Goal: Task Accomplishment & Management: Complete application form

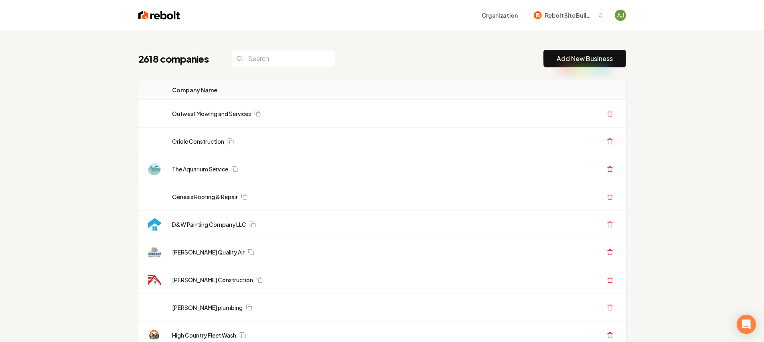
click at [571, 57] on link "Add New Business" at bounding box center [585, 59] width 56 height 10
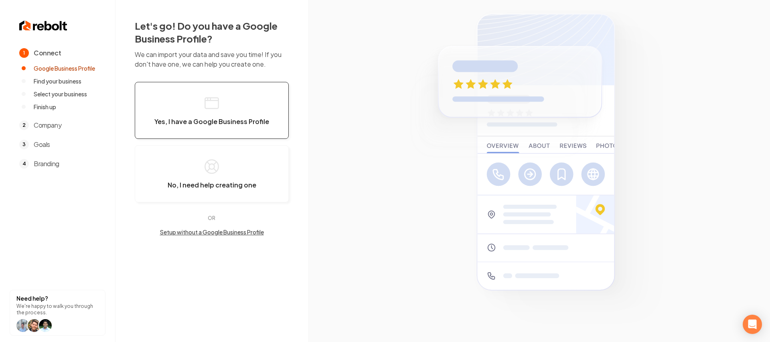
click at [254, 125] on span "Yes, I have a Google Business Profile" at bounding box center [211, 122] width 115 height 8
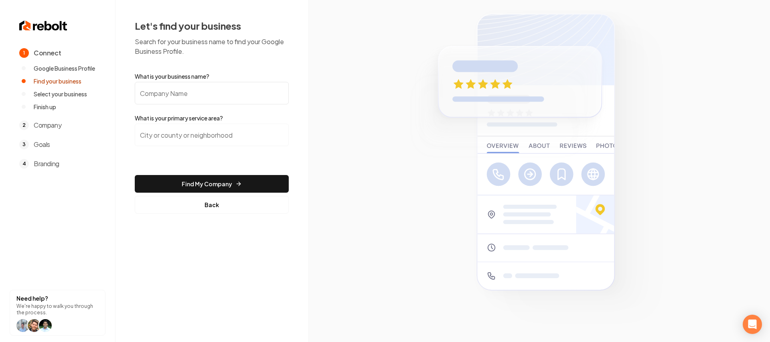
click at [217, 96] on input "What is your business name?" at bounding box center [212, 93] width 154 height 22
type input "Handy Help Experts"
click at [188, 137] on input "search" at bounding box center [212, 135] width 154 height 22
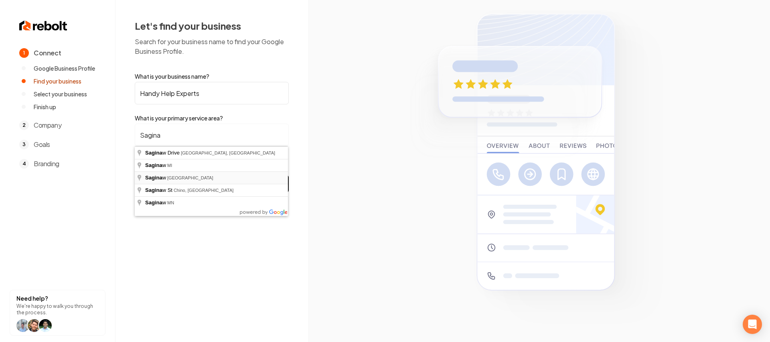
type input "[GEOGRAPHIC_DATA], [GEOGRAPHIC_DATA]"
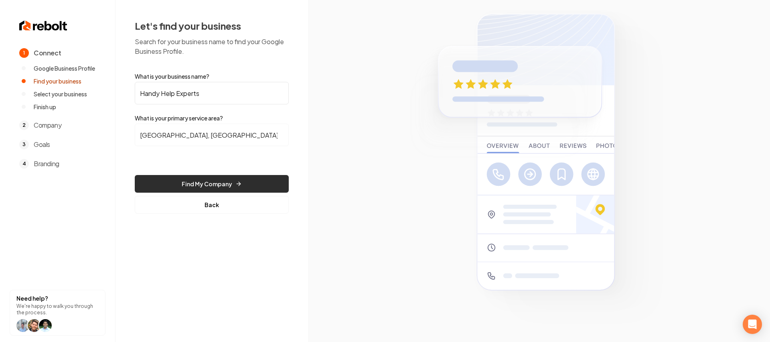
click at [185, 183] on button "Find My Company" at bounding box center [212, 184] width 154 height 18
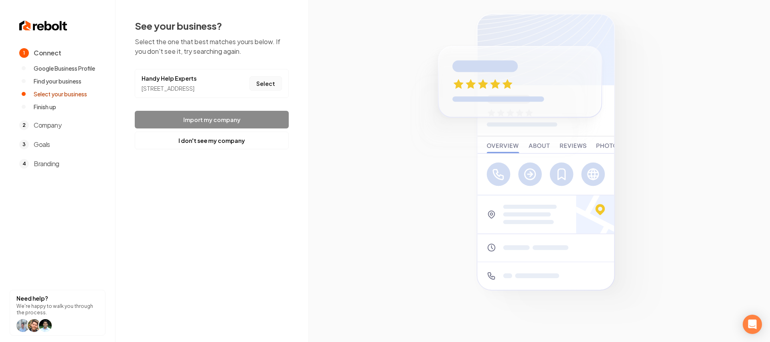
click at [281, 88] on button "Select" at bounding box center [266, 83] width 33 height 14
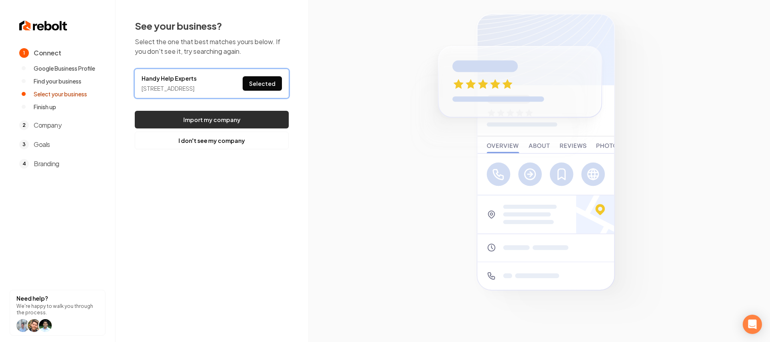
click at [255, 120] on button "Import my company" at bounding box center [212, 120] width 154 height 18
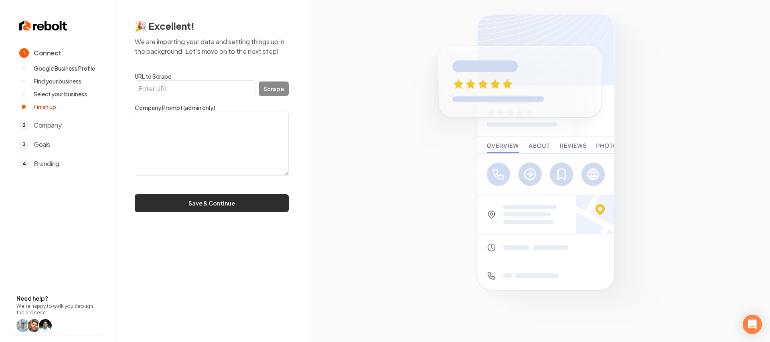
click at [248, 209] on button "Save & Continue" at bounding box center [212, 203] width 154 height 18
click at [246, 206] on button "Save & Continue" at bounding box center [212, 203] width 154 height 18
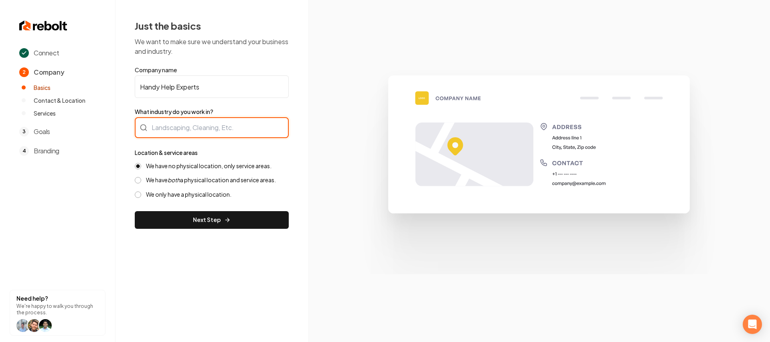
click at [211, 133] on div at bounding box center [212, 127] width 154 height 21
type input "Handyman"
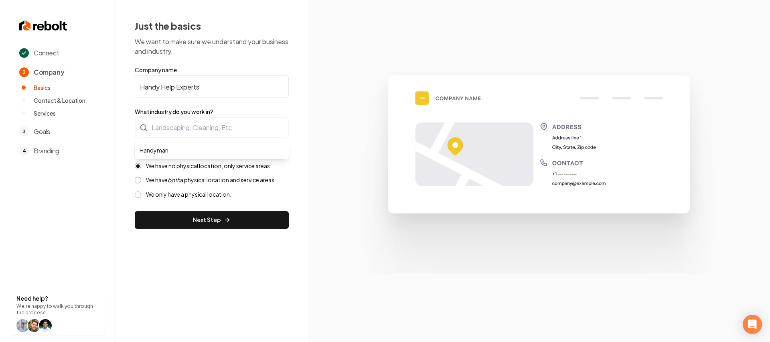
click at [252, 219] on form "Company name Handy Help Experts What industry do you work in? Handyman Location…" at bounding box center [212, 147] width 154 height 163
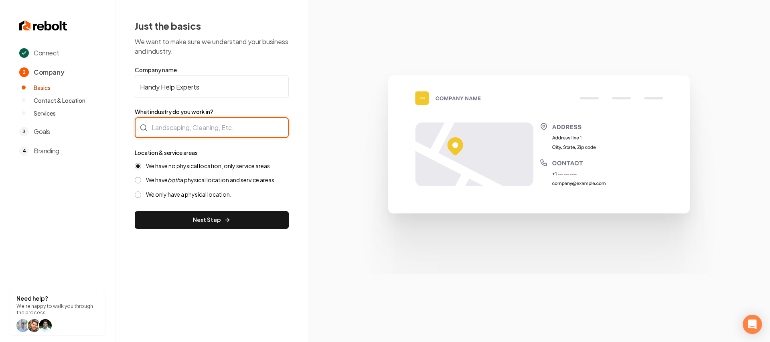
click at [232, 124] on input "What industry do you work in?" at bounding box center [212, 127] width 154 height 21
type input "B"
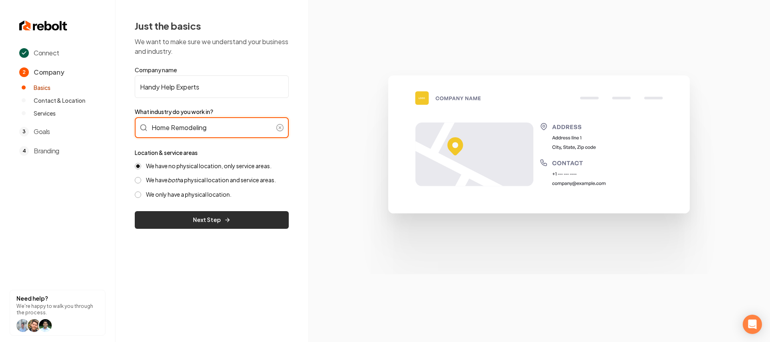
type input "Home Remodeling"
click at [229, 228] on button "Next Step" at bounding box center [212, 220] width 154 height 18
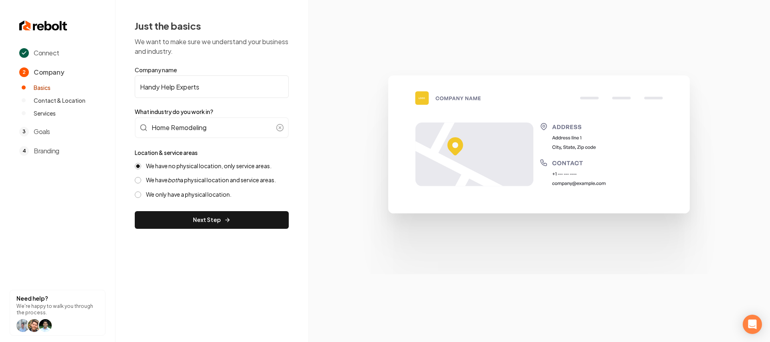
click at [228, 223] on form "Company name Handy Help Experts What industry do you work in? Home Remodeling L…" at bounding box center [212, 147] width 154 height 163
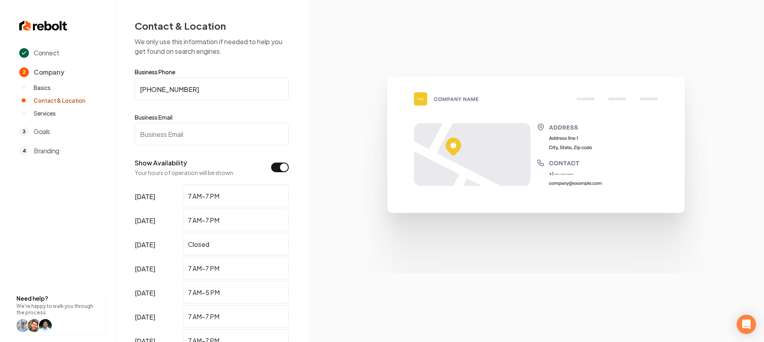
click at [191, 136] on input "Business Email" at bounding box center [212, 134] width 154 height 22
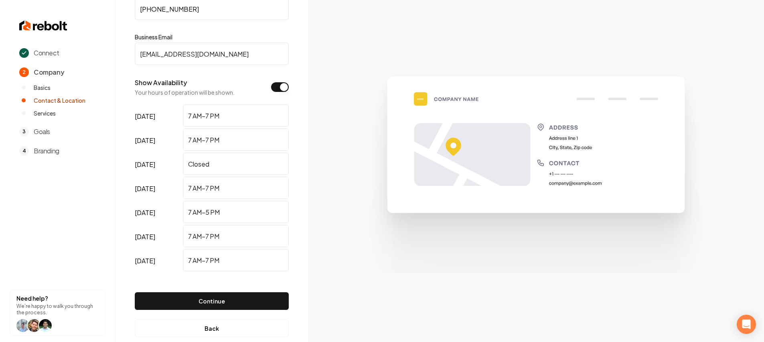
scroll to position [95, 0]
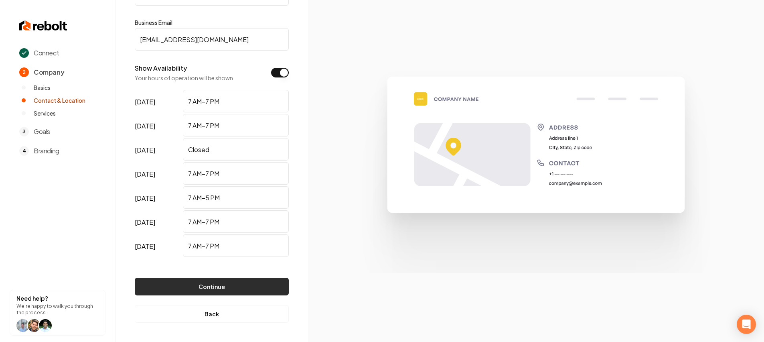
type input "[EMAIL_ADDRESS][DOMAIN_NAME]"
click at [239, 281] on button "Continue" at bounding box center [212, 287] width 154 height 18
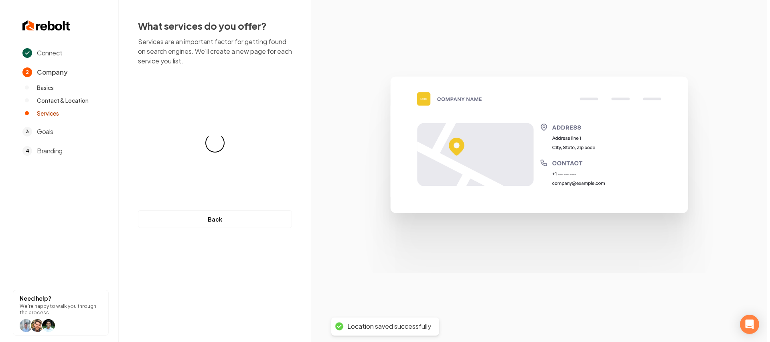
scroll to position [0, 0]
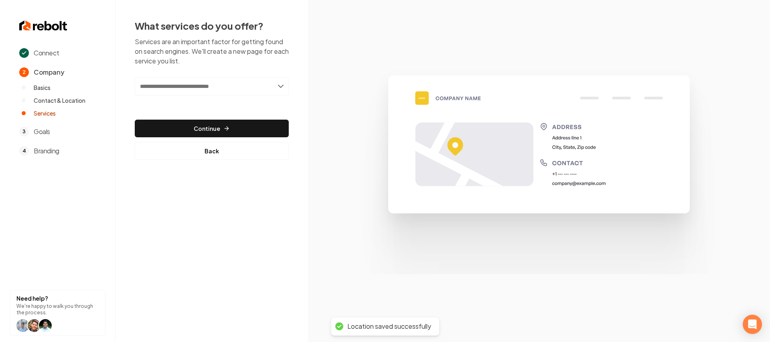
click at [210, 78] on input "text" at bounding box center [212, 86] width 154 height 18
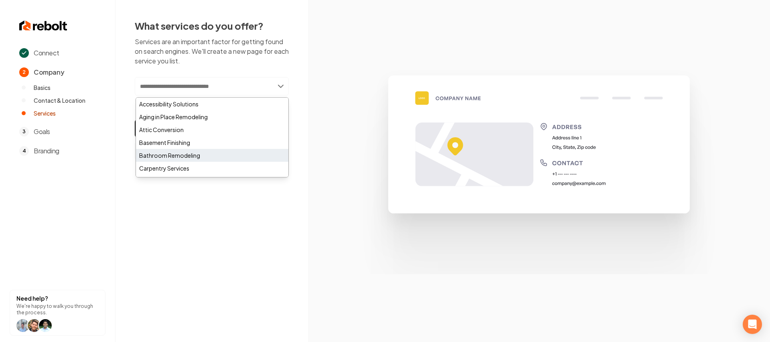
click at [195, 151] on div "Bathroom Remodeling" at bounding box center [212, 155] width 152 height 13
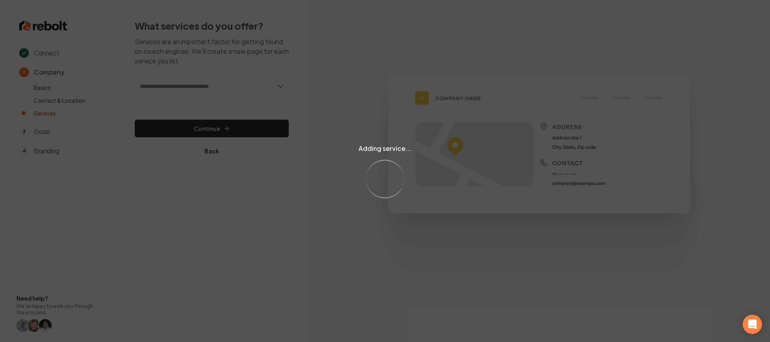
click at [219, 86] on div "Adding service... Loading..." at bounding box center [385, 171] width 770 height 342
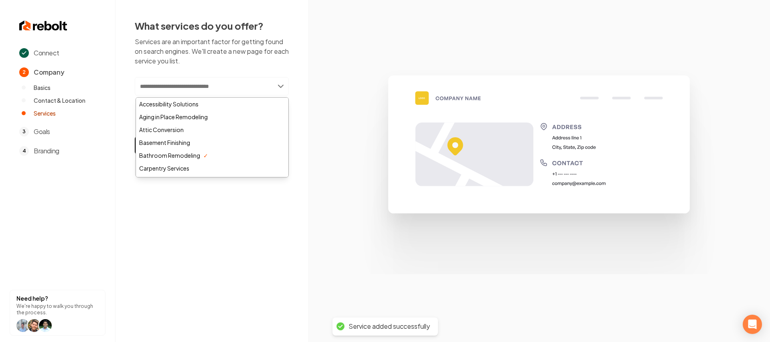
click at [219, 86] on input "text" at bounding box center [212, 86] width 154 height 18
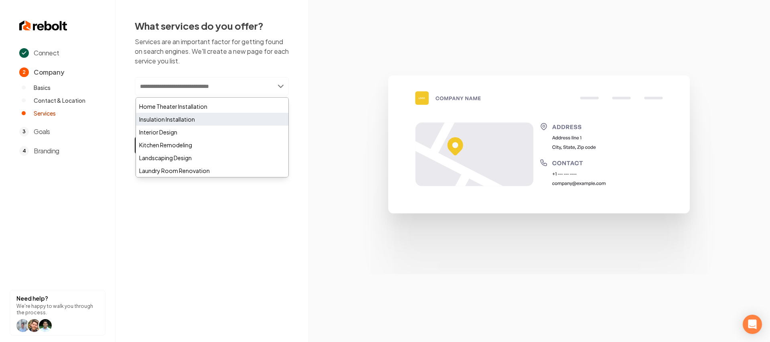
scroll to position [313, 0]
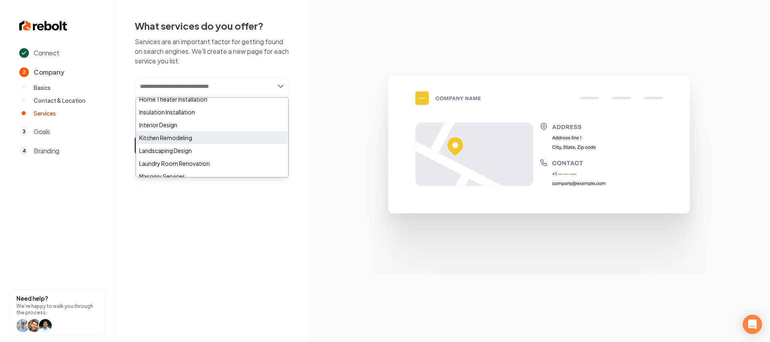
click at [190, 136] on div "Kitchen Remodeling" at bounding box center [212, 137] width 152 height 13
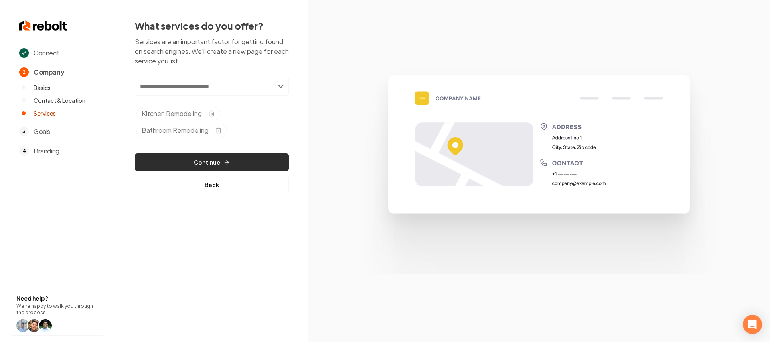
click at [228, 155] on button "Continue" at bounding box center [212, 162] width 154 height 18
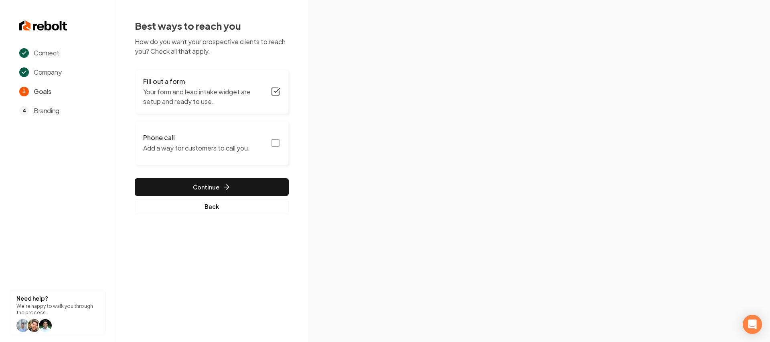
click at [278, 139] on rect "button" at bounding box center [275, 142] width 7 height 7
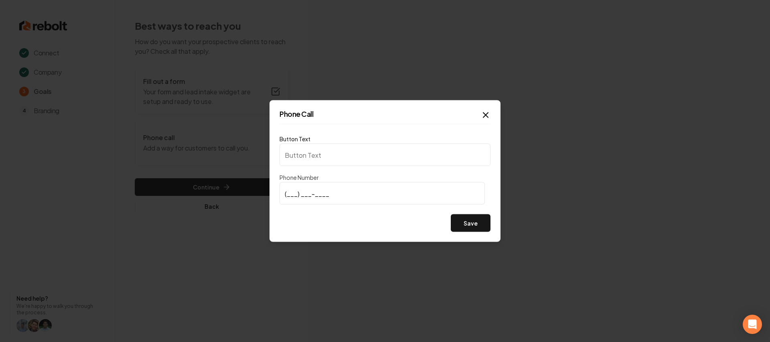
type input "Call us"
type input "[PHONE_NUMBER]"
click at [487, 226] on button "Save" at bounding box center [471, 223] width 40 height 18
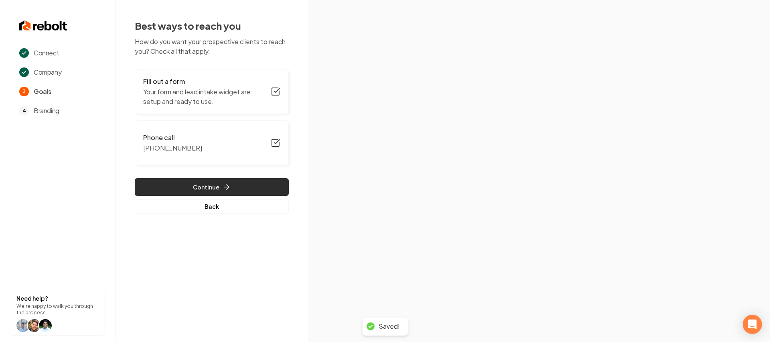
click at [245, 180] on button "Continue" at bounding box center [212, 187] width 154 height 18
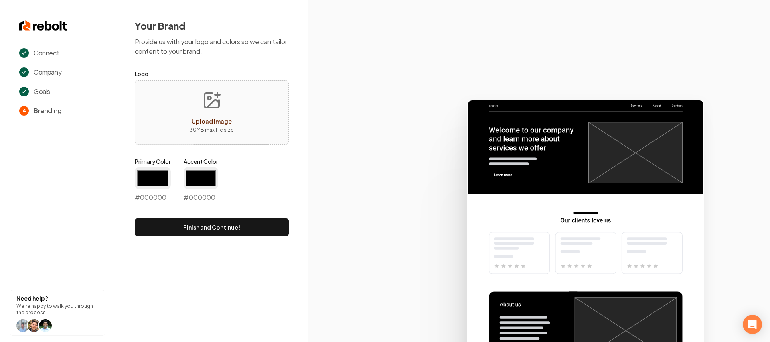
type input "#194d33"
type input "#70be00"
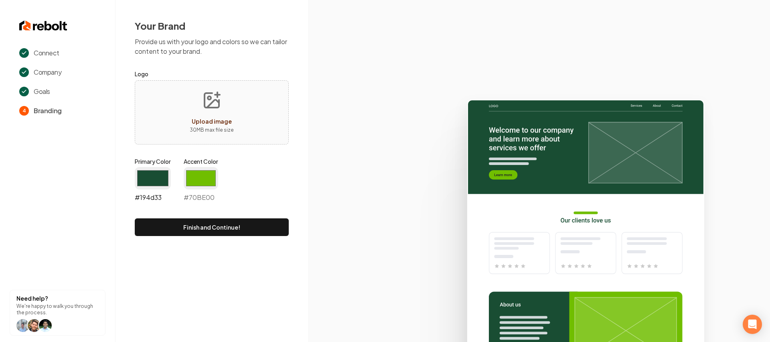
click at [161, 175] on input "#194d33" at bounding box center [153, 178] width 36 height 22
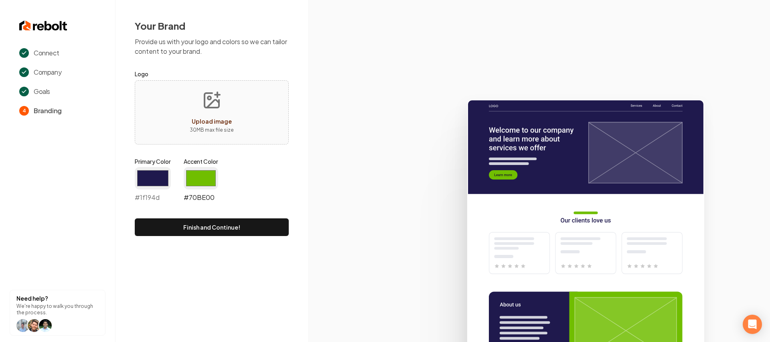
click at [205, 172] on input "#70be00" at bounding box center [201, 178] width 35 height 22
click at [158, 175] on input "#1f194d" at bounding box center [153, 178] width 36 height 22
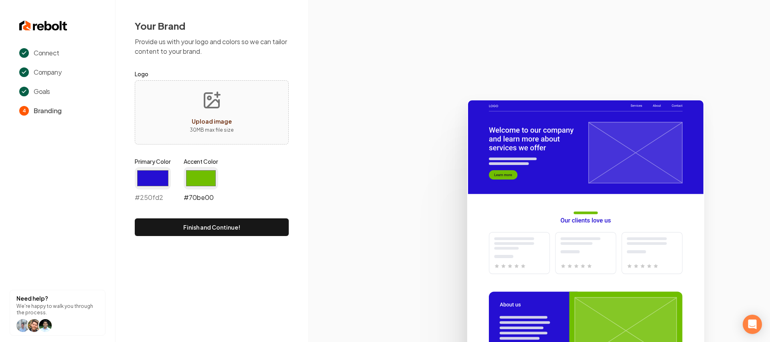
type input "#250fd2"
click at [197, 175] on input "#70be00" at bounding box center [201, 178] width 35 height 22
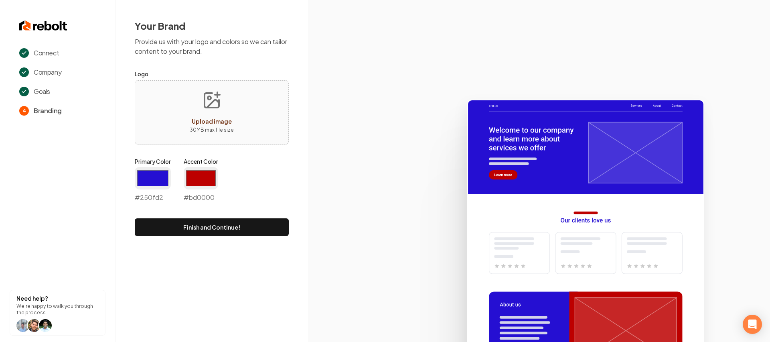
type input "#bd0000"
click at [301, 161] on div "Your Brand Provide us with your logo and colors so we can tailor content to you…" at bounding box center [212, 127] width 193 height 255
click at [245, 250] on div "Your Brand Provide us with your logo and colors so we can tailor content to you…" at bounding box center [212, 127] width 193 height 255
click at [246, 236] on div "Your Brand Provide us with your logo and colors so we can tailor content to you…" at bounding box center [212, 127] width 193 height 255
click at [243, 230] on button "Finish and Continue!" at bounding box center [212, 227] width 154 height 18
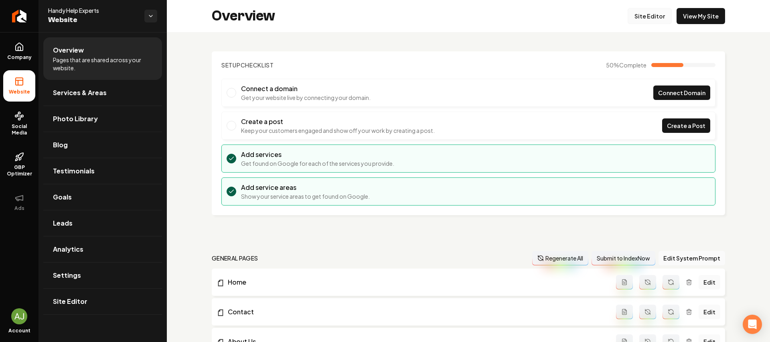
click at [644, 22] on link "Site Editor" at bounding box center [650, 16] width 44 height 16
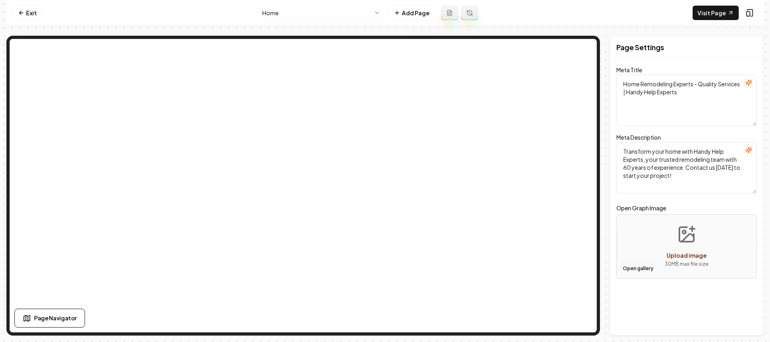
click at [652, 267] on button "Open gallery" at bounding box center [638, 268] width 36 height 13
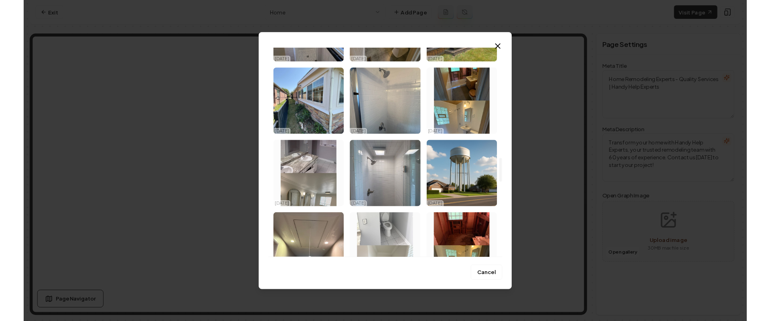
scroll to position [1029, 0]
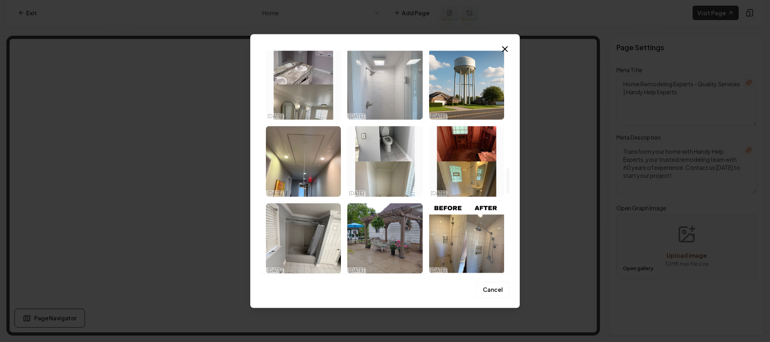
click at [387, 94] on img "Select image image_68e5980c5c7cd75eb844909c.jpeg" at bounding box center [384, 84] width 75 height 71
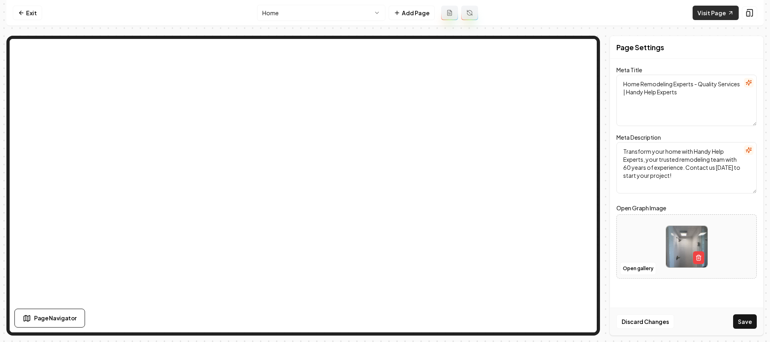
click at [716, 12] on link "Visit Page" at bounding box center [716, 13] width 46 height 14
click at [33, 12] on link "Exit" at bounding box center [27, 13] width 29 height 14
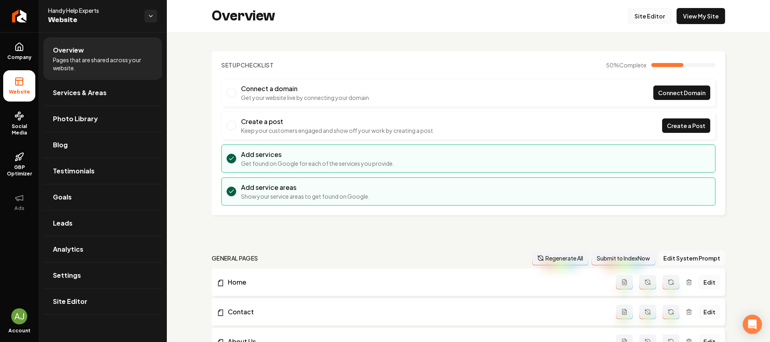
click at [630, 20] on link "Site Editor" at bounding box center [650, 16] width 44 height 16
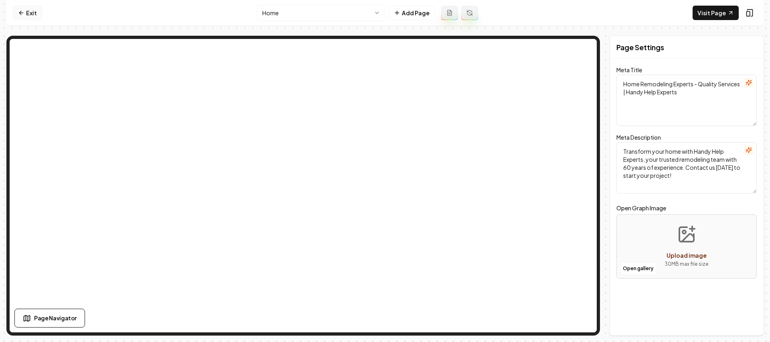
click at [20, 11] on icon at bounding box center [21, 13] width 6 height 6
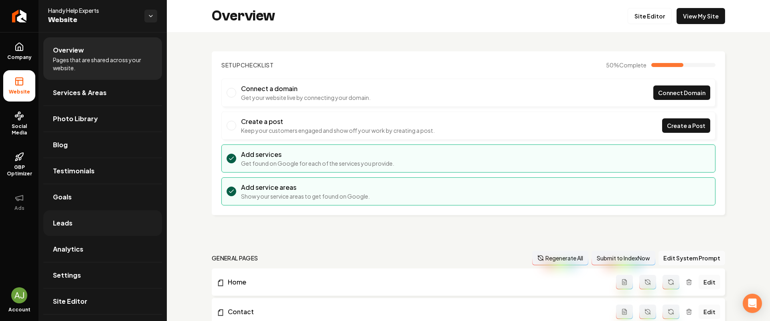
click at [69, 225] on span "Leads" at bounding box center [63, 223] width 20 height 10
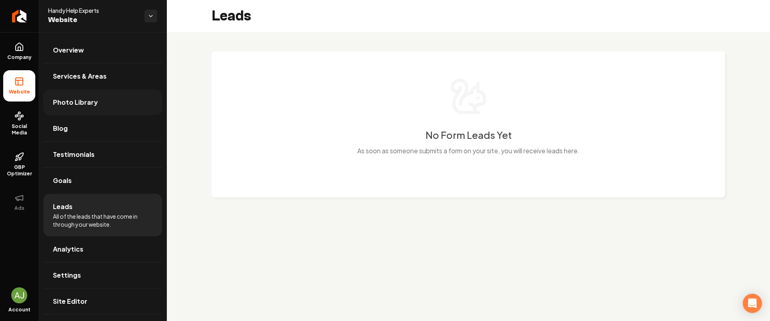
click at [92, 101] on span "Photo Library" at bounding box center [75, 103] width 45 height 10
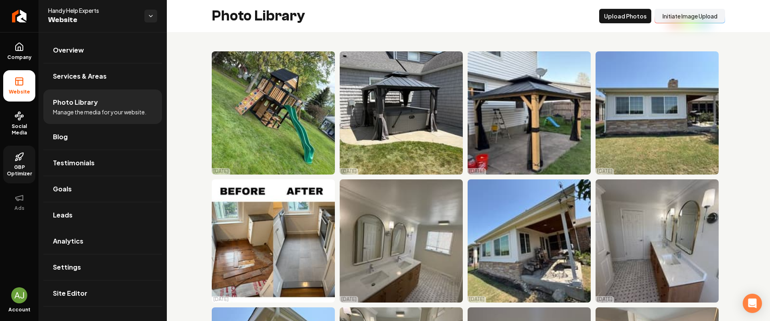
click at [24, 162] on link "GBP Optimizer" at bounding box center [19, 165] width 32 height 38
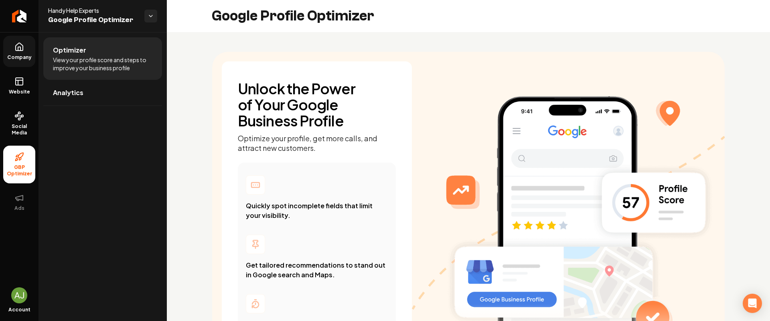
click at [19, 43] on icon at bounding box center [19, 47] width 10 height 10
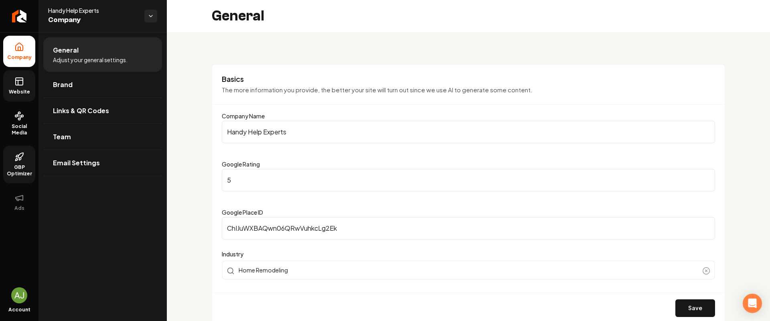
click at [12, 89] on span "Website" at bounding box center [20, 92] width 28 height 6
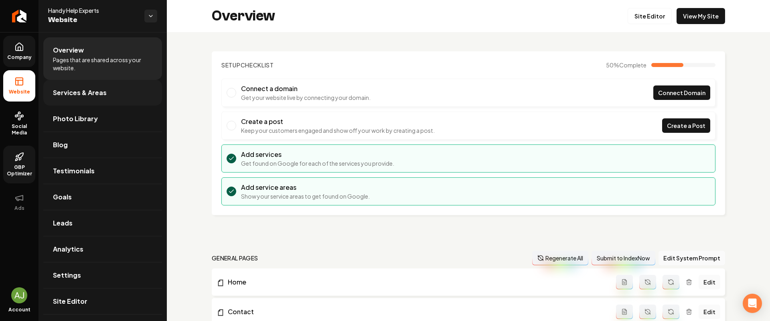
click at [110, 102] on link "Services & Areas" at bounding box center [102, 93] width 119 height 26
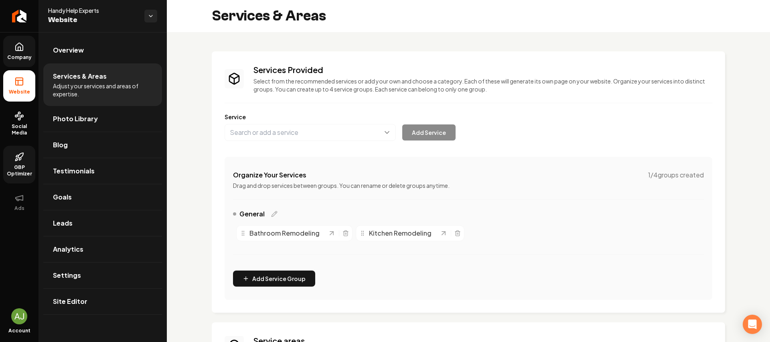
click at [18, 49] on icon at bounding box center [19, 47] width 10 height 10
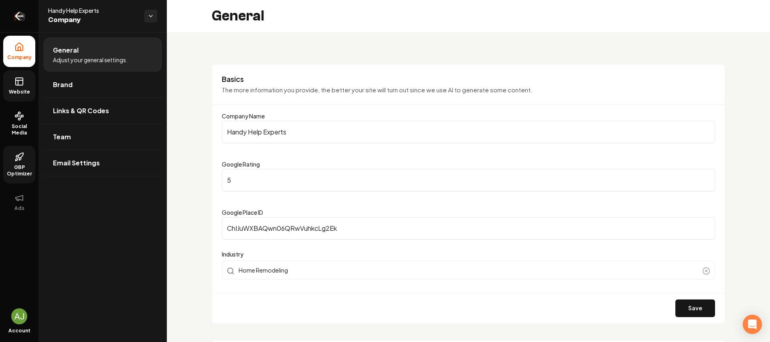
click at [10, 16] on link "Return to dashboard" at bounding box center [19, 16] width 39 height 32
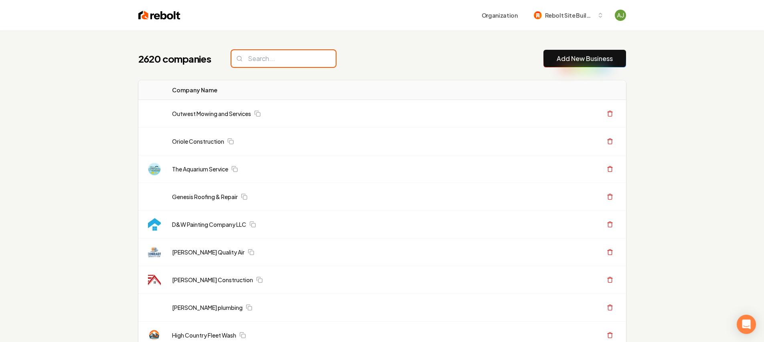
click at [263, 64] on input "search" at bounding box center [284, 58] width 104 height 17
click at [270, 59] on input "search" at bounding box center [284, 58] width 104 height 17
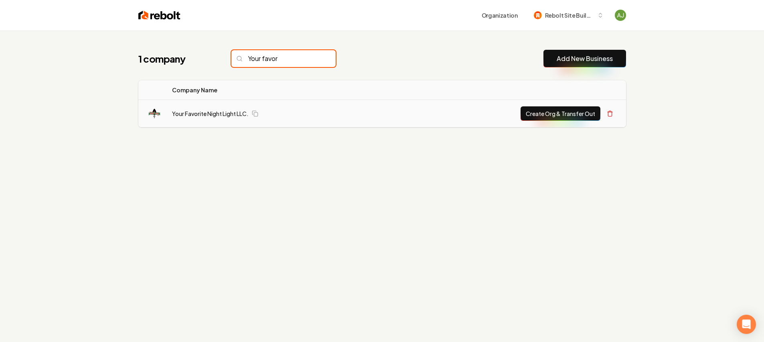
type input "Your favor"
click at [204, 109] on td "Your Favorite Night Light LLC." at bounding box center [274, 114] width 216 height 28
click at [208, 111] on link "Your Favorite Night Light LLC." at bounding box center [210, 114] width 77 height 8
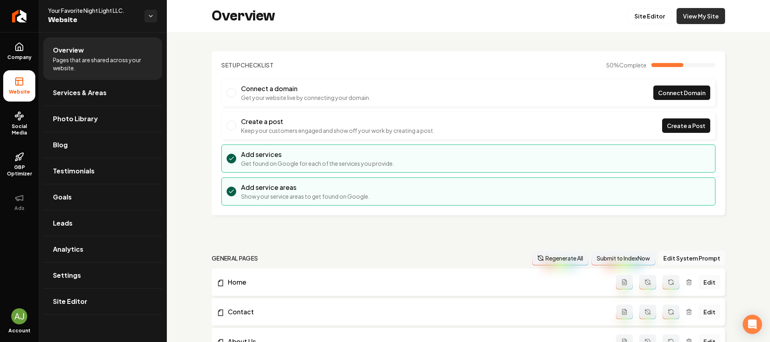
click at [693, 16] on link "View My Site" at bounding box center [701, 16] width 49 height 16
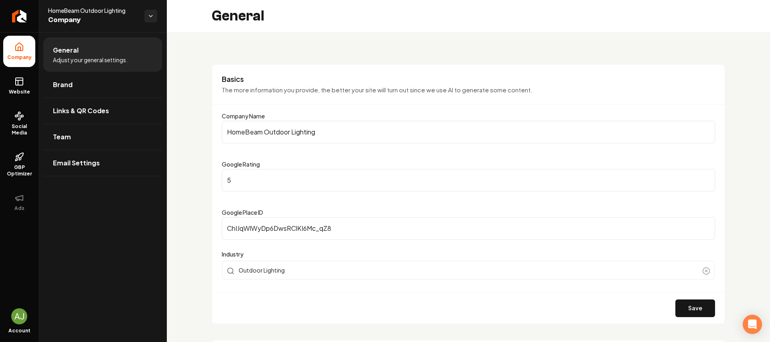
click at [20, 52] on li "Company" at bounding box center [19, 51] width 32 height 31
click at [18, 90] on span "Website" at bounding box center [20, 92] width 28 height 6
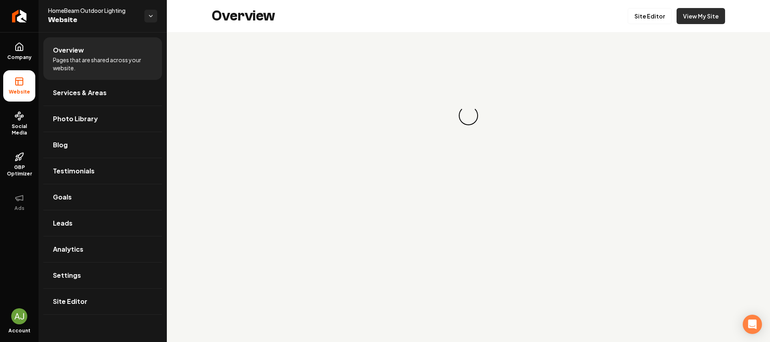
click at [705, 19] on link "View My Site" at bounding box center [701, 16] width 49 height 16
